Goal: Task Accomplishment & Management: Use online tool/utility

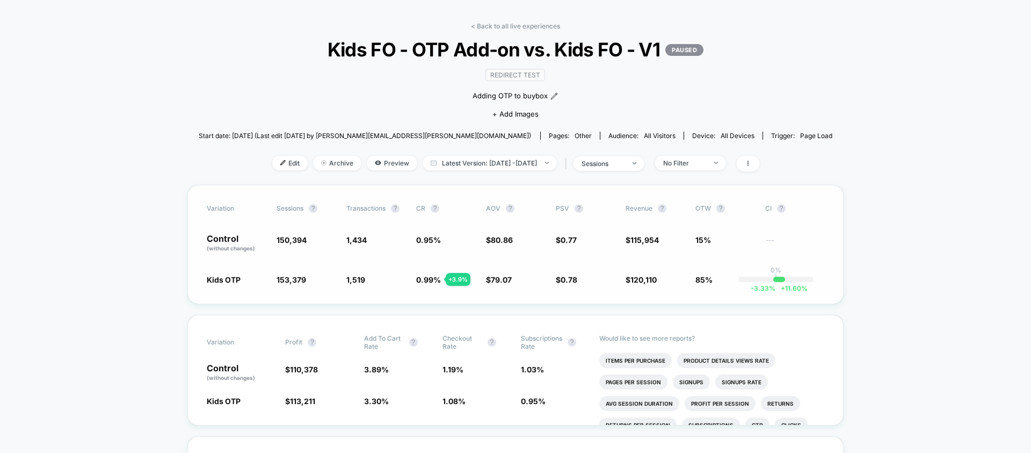
scroll to position [31, 0]
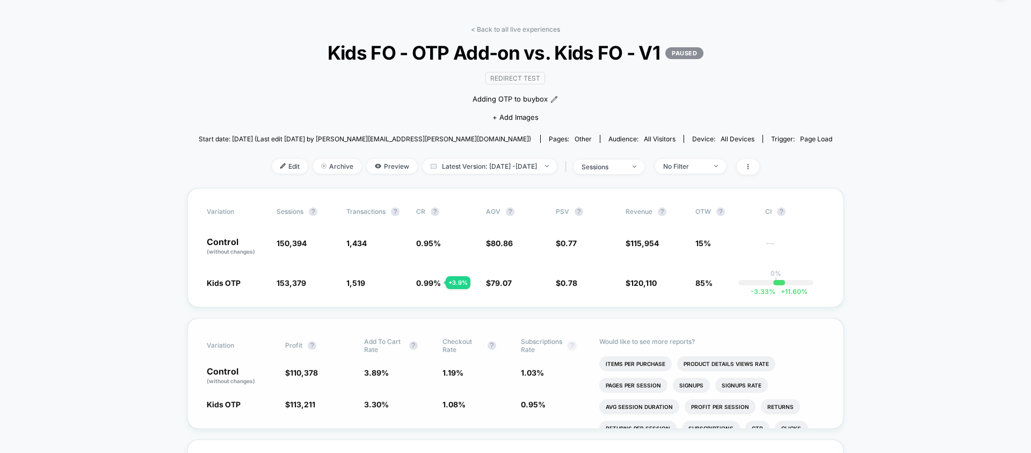
click at [576, 344] on button "?" at bounding box center [571, 345] width 9 height 9
click at [433, 247] on span "0.95 %" at bounding box center [445, 246] width 59 height 18
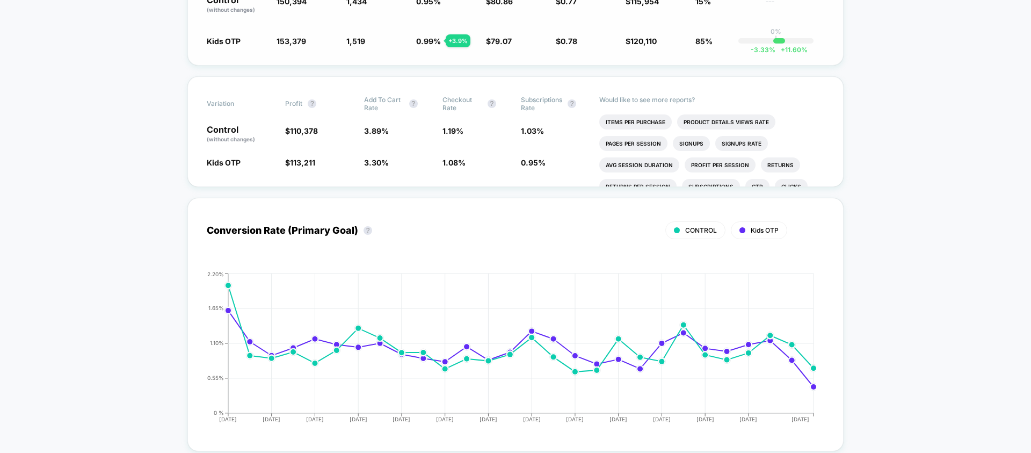
scroll to position [0, 0]
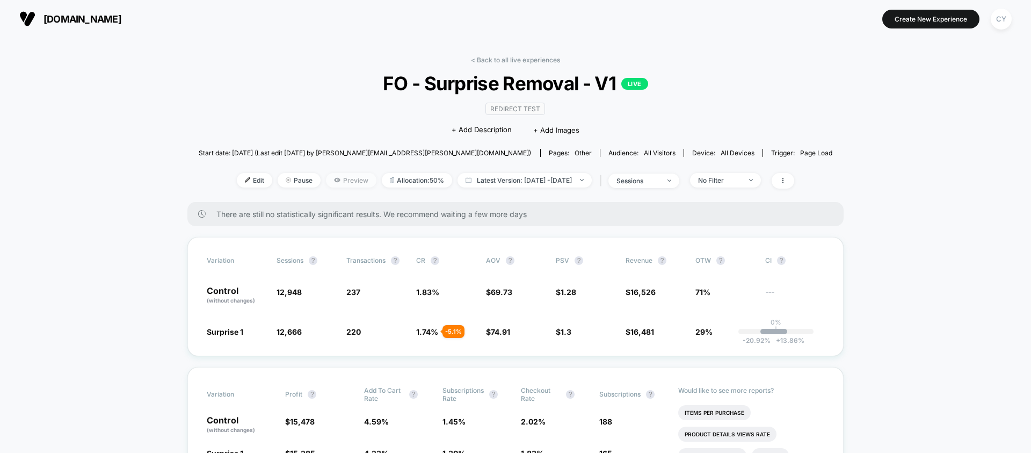
click at [337, 185] on span "Preview" at bounding box center [351, 180] width 50 height 14
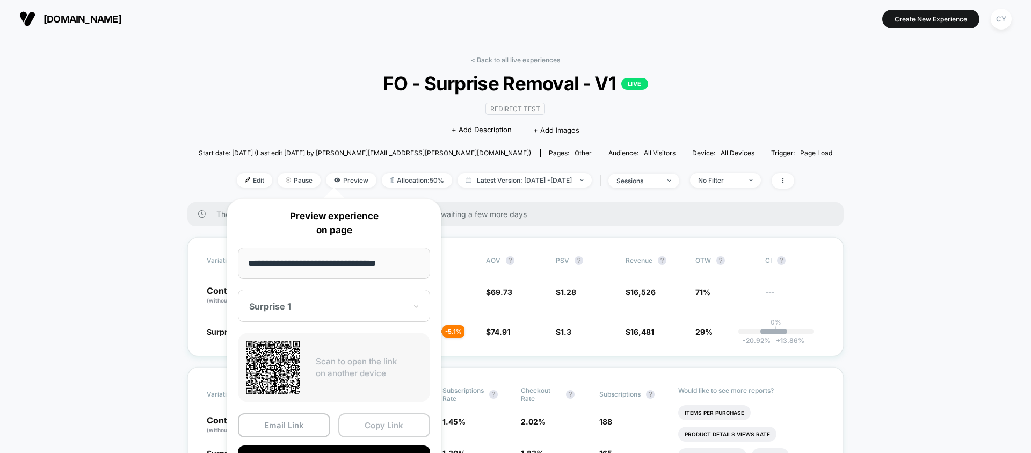
click at [368, 421] on button "Copy Link" at bounding box center [384, 425] width 92 height 24
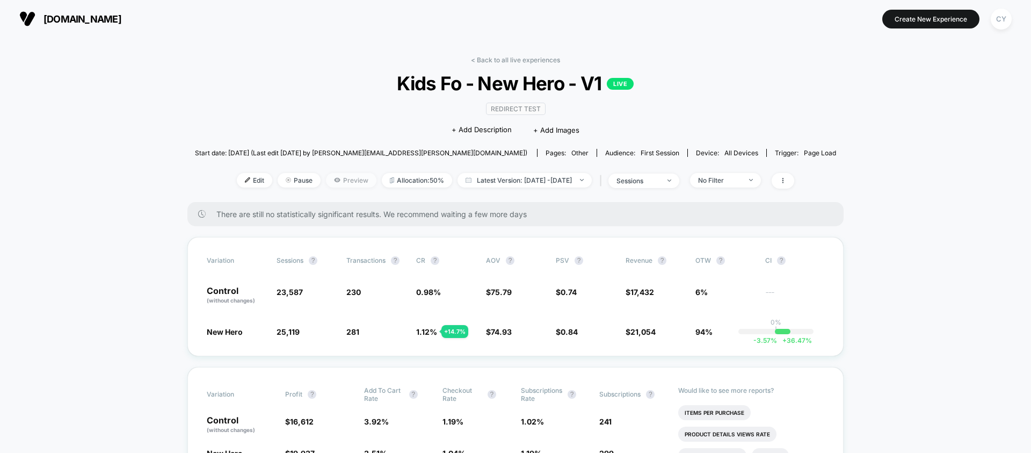
click at [326, 181] on span "Preview" at bounding box center [351, 180] width 50 height 14
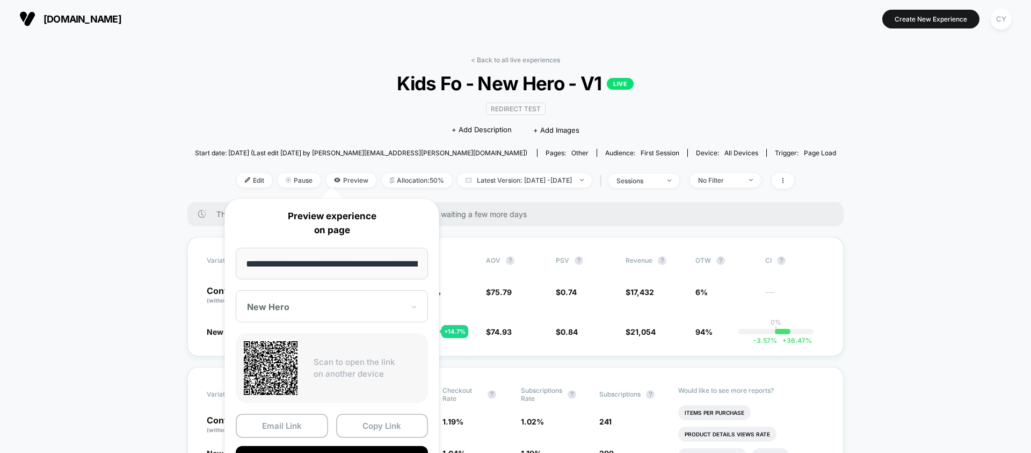
click at [380, 267] on input "**********" at bounding box center [332, 263] width 192 height 32
